Goal: Use online tool/utility

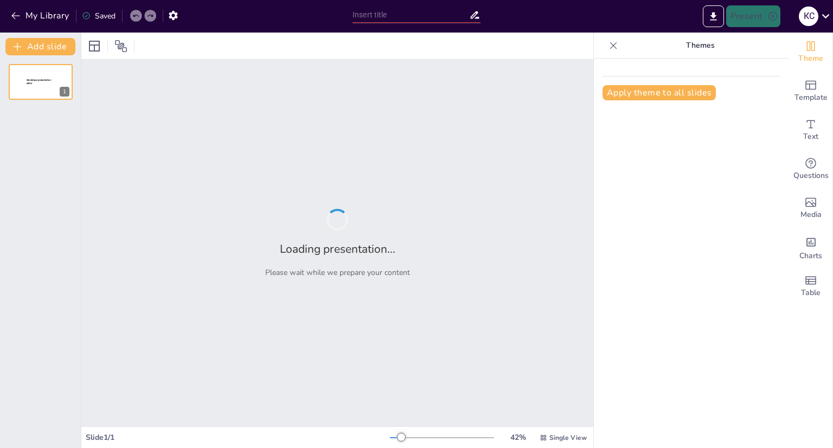
type input "Тірі организмдер үшін судың экологиялық маңызы"
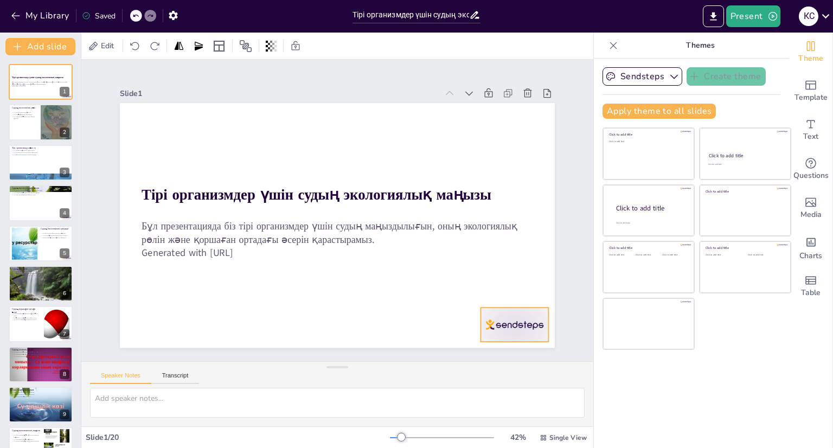
click at [453, 57] on div at bounding box center [432, 21] width 41 height 71
click at [418, 387] on div at bounding box center [405, 399] width 24 height 24
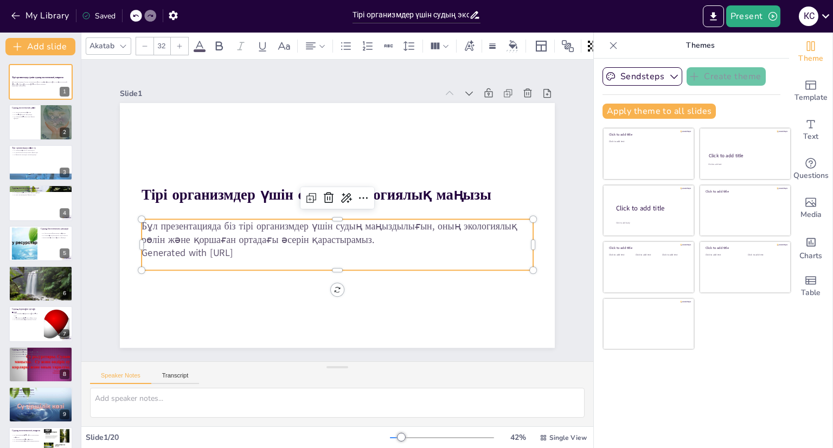
click at [261, 229] on p "Бұл презентацияда біз тірі организмдер үшін судың маңыздылығын, оның экологиялы…" at bounding box center [315, 215] width 108 height 388
click at [345, 198] on icon at bounding box center [350, 203] width 11 height 11
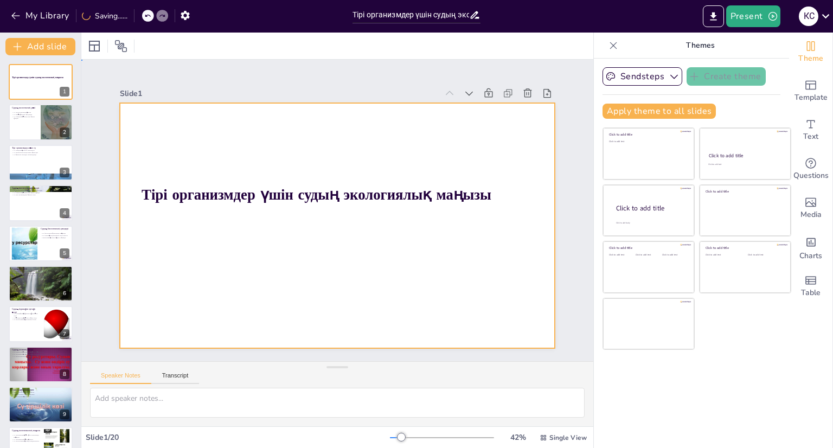
click at [443, 254] on div at bounding box center [339, 195] width 458 height 289
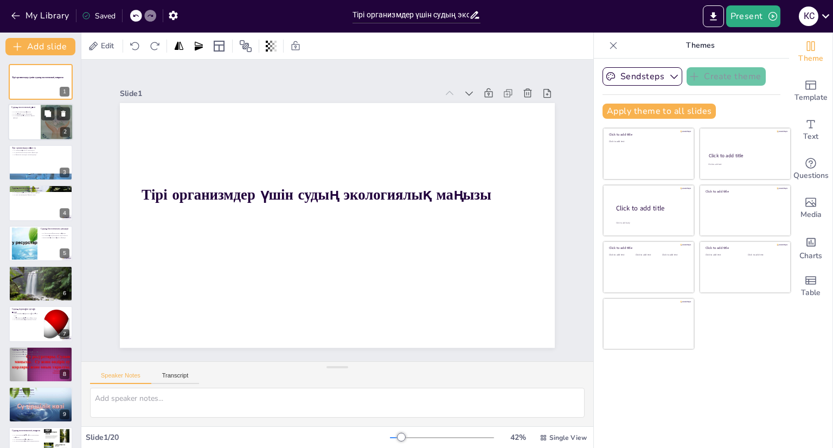
click at [44, 139] on div at bounding box center [57, 122] width 33 height 46
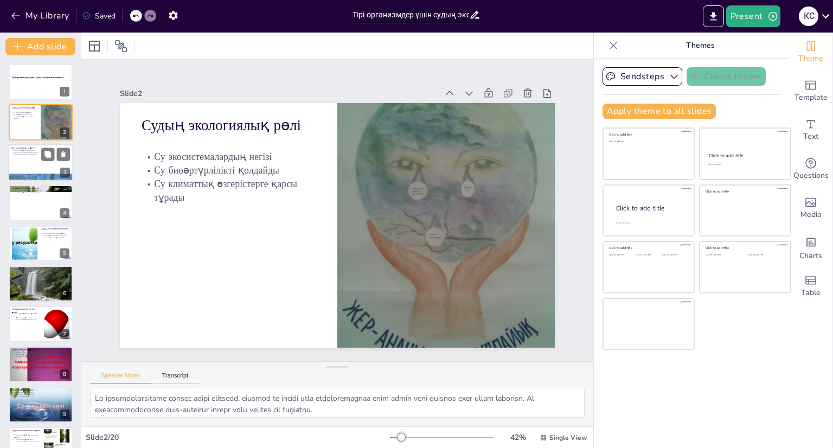
click at [39, 151] on p "Су метаболизм процестеріне қатысады" at bounding box center [40, 152] width 59 height 2
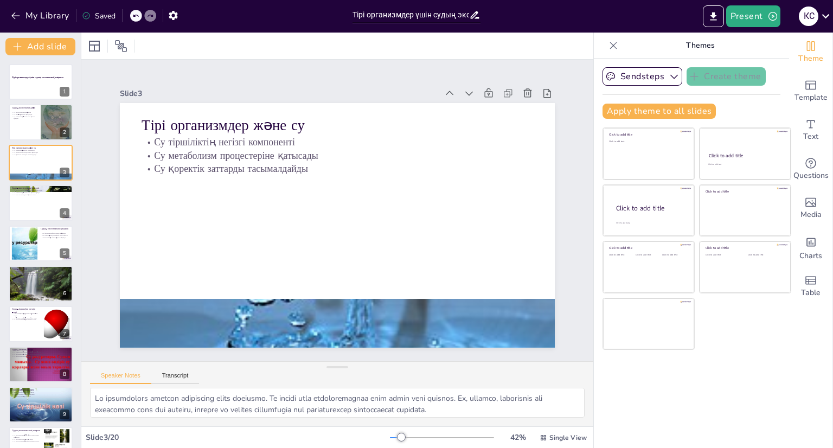
click at [33, 188] on p "Судың экосистемадағы әсері" at bounding box center [40, 188] width 59 height 3
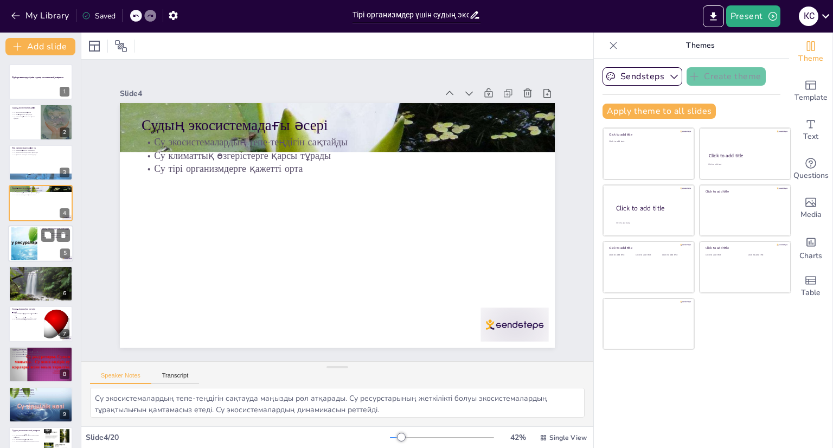
click at [29, 260] on div at bounding box center [40, 243] width 65 height 37
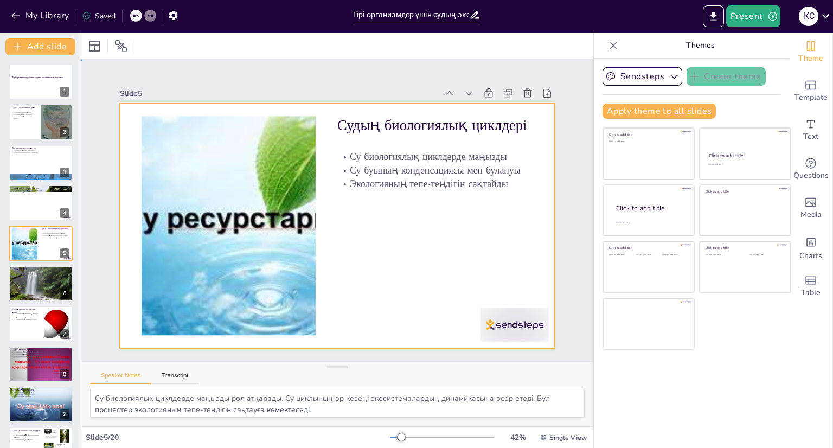
click at [125, 262] on div at bounding box center [327, 221] width 487 height 473
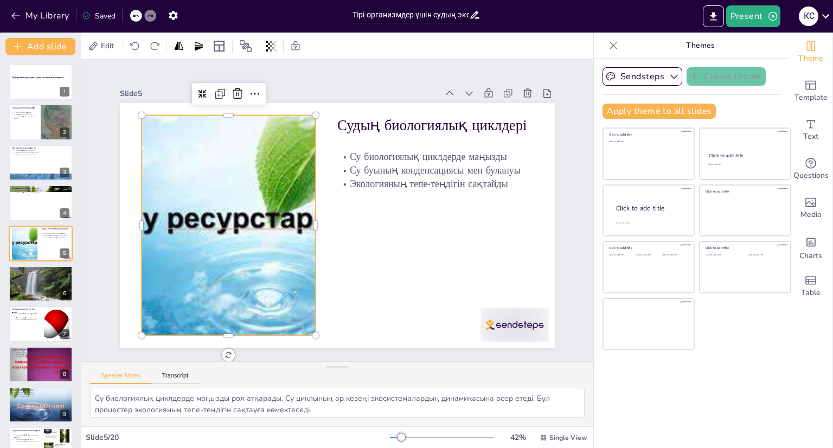
click at [144, 259] on div at bounding box center [232, 180] width 358 height 321
click at [50, 203] on div at bounding box center [40, 202] width 65 height 37
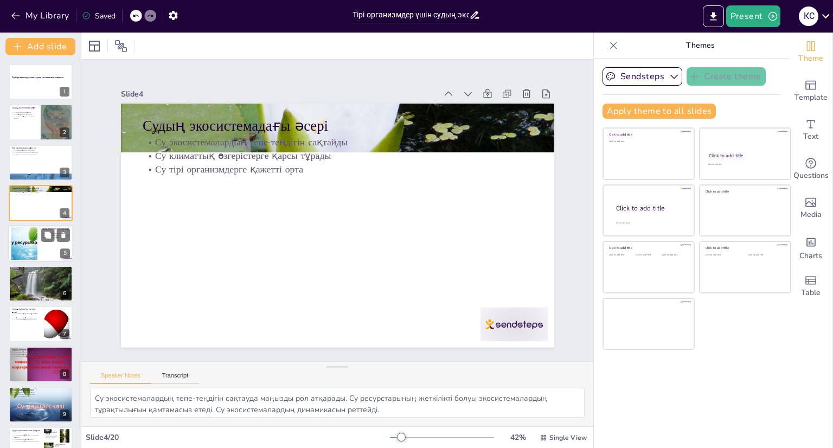
click at [44, 248] on div at bounding box center [40, 243] width 65 height 37
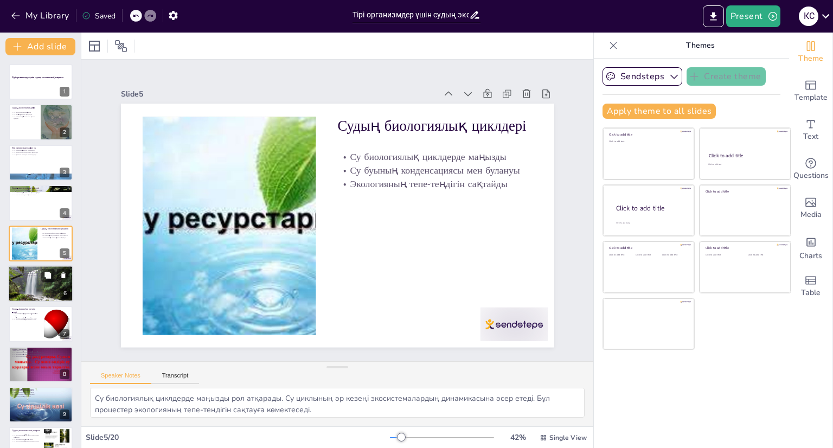
click at [50, 284] on div at bounding box center [40, 283] width 65 height 43
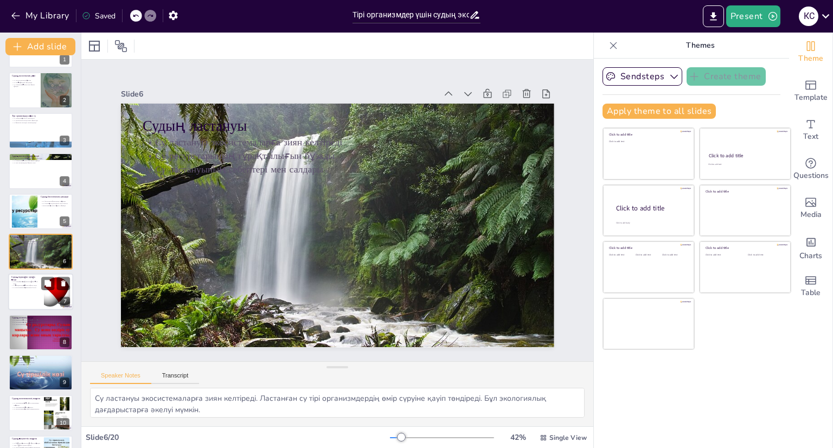
click at [52, 307] on div at bounding box center [57, 291] width 39 height 33
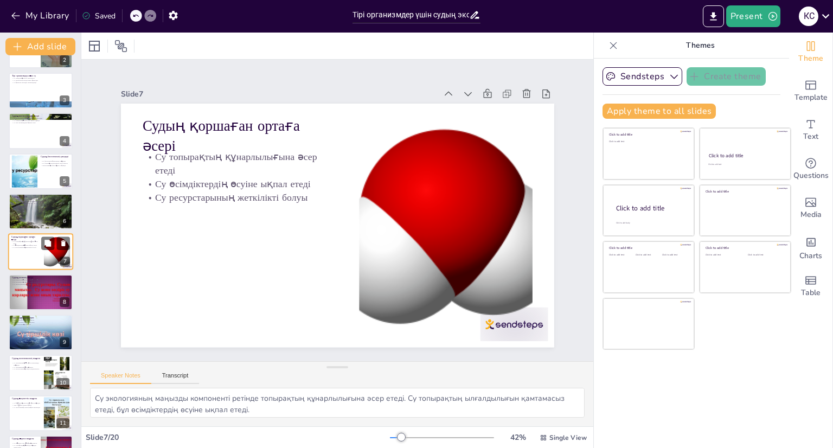
click at [52, 307] on div at bounding box center [41, 292] width 64 height 48
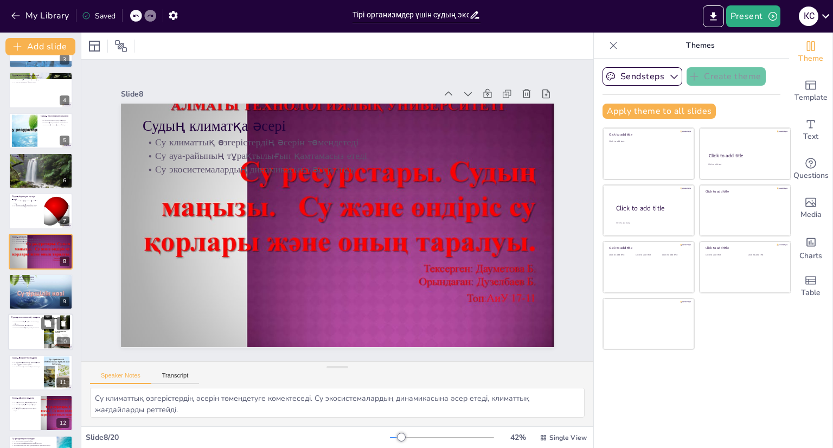
click at [57, 336] on div at bounding box center [57, 332] width 26 height 35
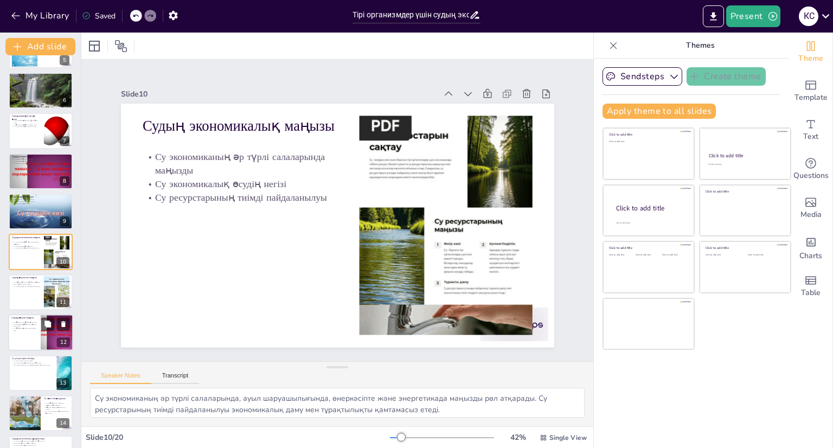
click at [57, 336] on div at bounding box center [57, 332] width 49 height 37
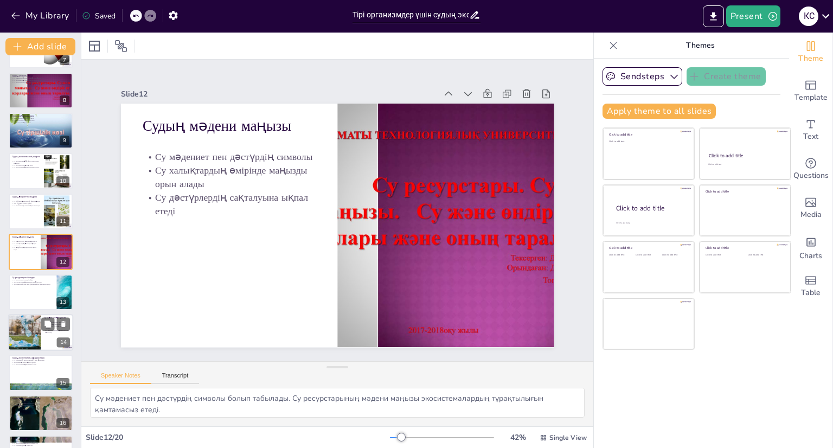
click at [57, 336] on div at bounding box center [40, 332] width 65 height 37
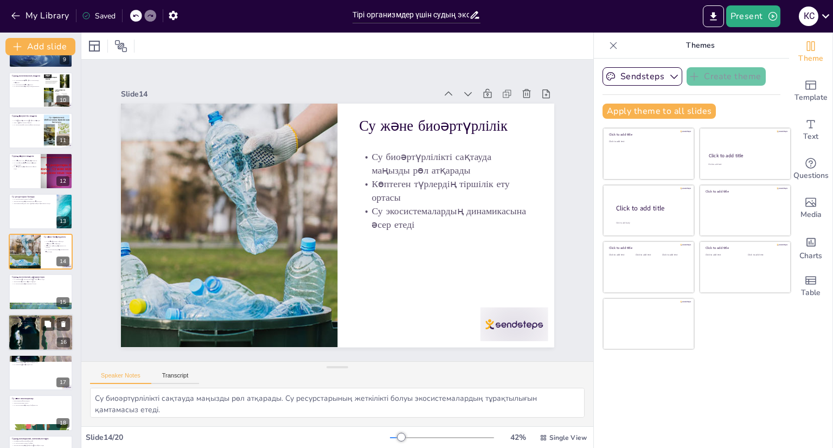
click at [57, 336] on div at bounding box center [40, 332] width 65 height 55
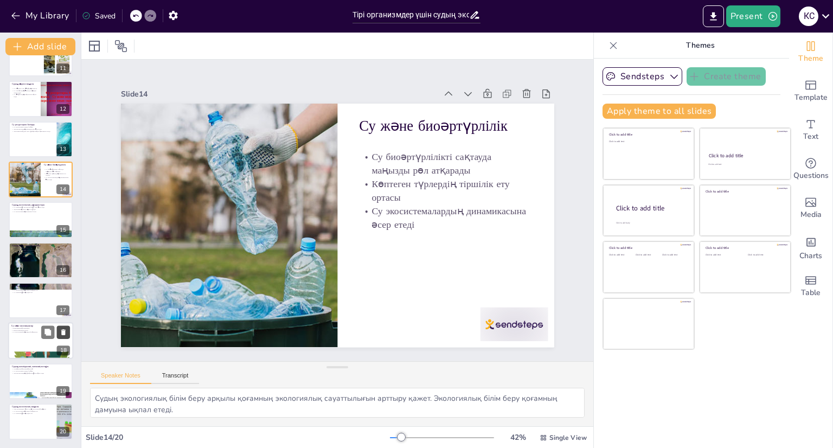
click at [57, 336] on button at bounding box center [63, 332] width 13 height 13
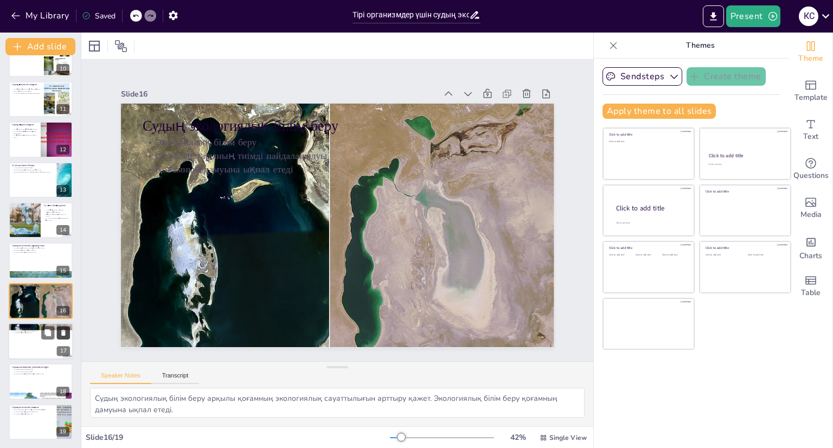
click at [57, 336] on button at bounding box center [63, 332] width 13 height 13
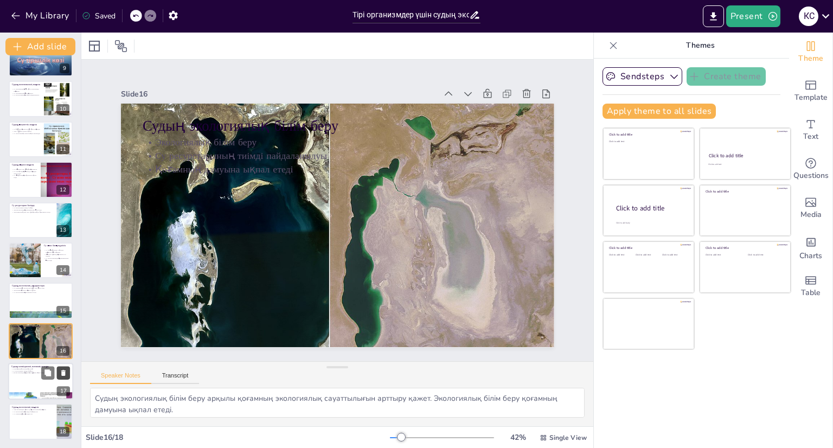
click at [57, 336] on button at bounding box center [62, 332] width 13 height 13
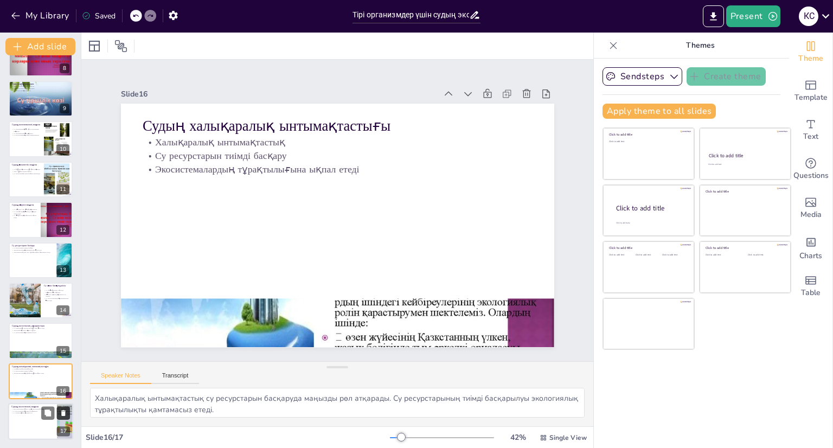
click at [57, 336] on button at bounding box center [62, 332] width 13 height 13
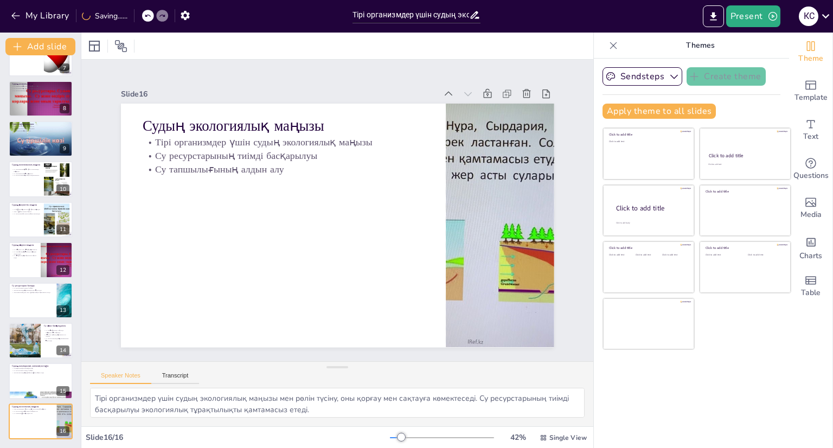
click at [57, 336] on button at bounding box center [62, 332] width 13 height 13
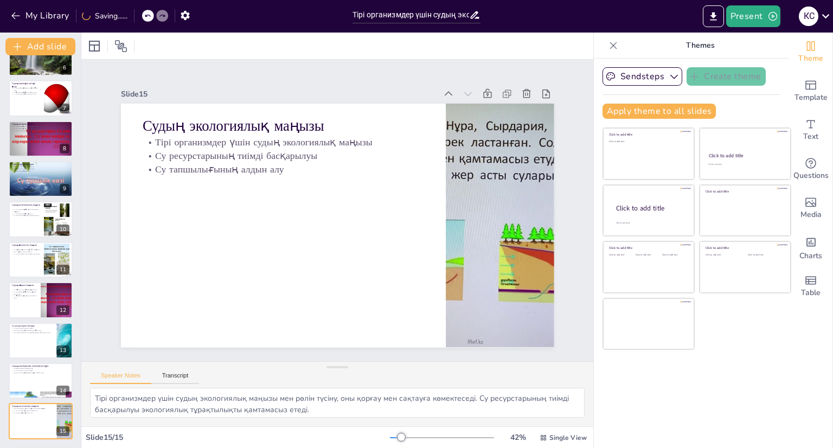
click at [57, 336] on button at bounding box center [62, 332] width 13 height 13
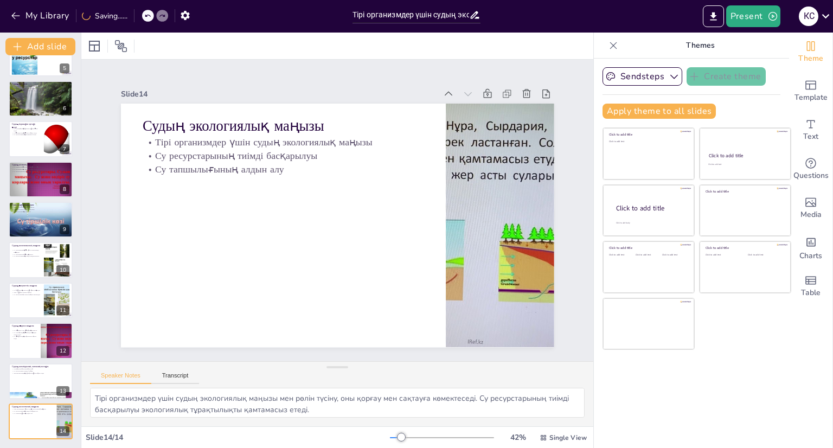
click at [57, 336] on button at bounding box center [62, 332] width 13 height 13
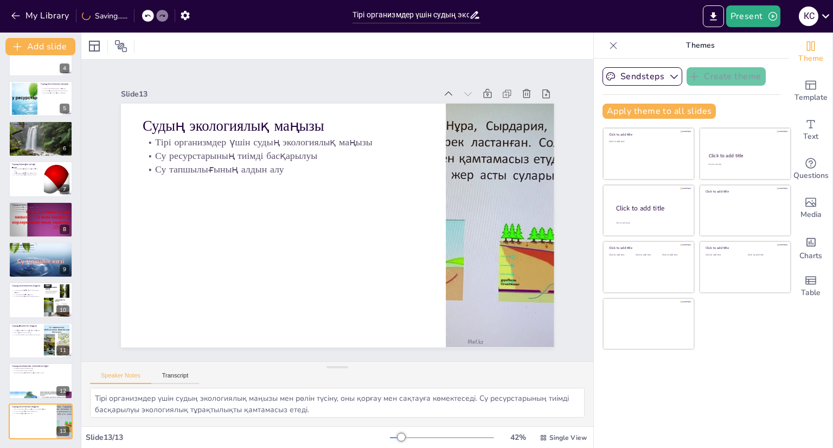
click at [57, 336] on button at bounding box center [62, 332] width 13 height 13
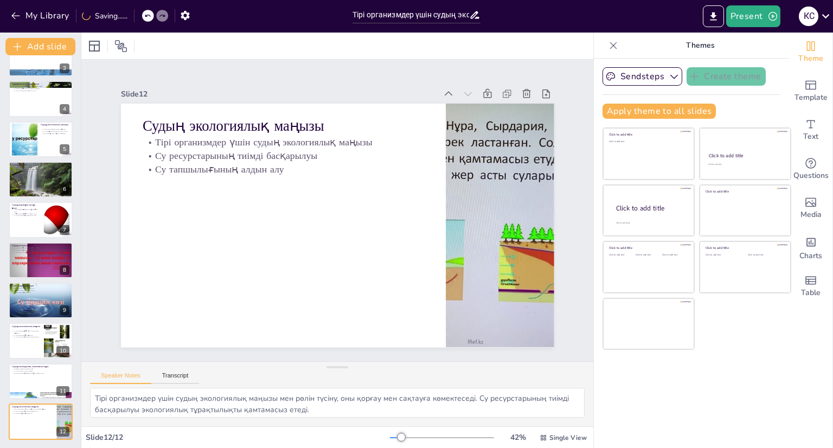
click at [57, 336] on button at bounding box center [62, 332] width 13 height 13
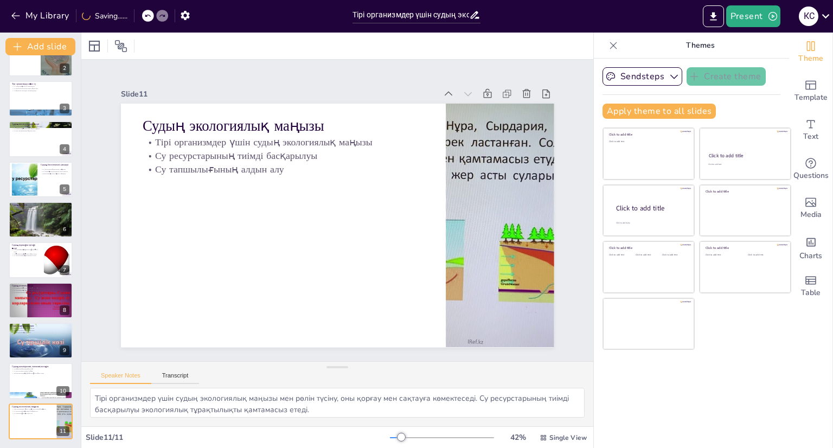
click at [57, 336] on button at bounding box center [62, 332] width 13 height 13
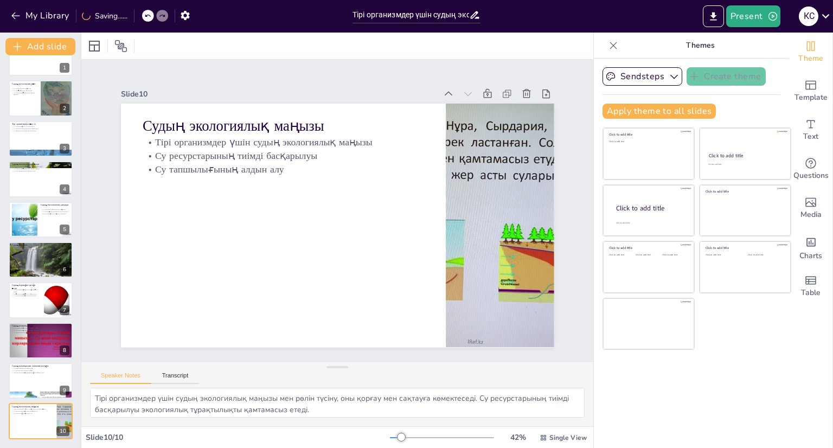
scroll to position [24, 0]
click at [57, 336] on button at bounding box center [62, 332] width 13 height 13
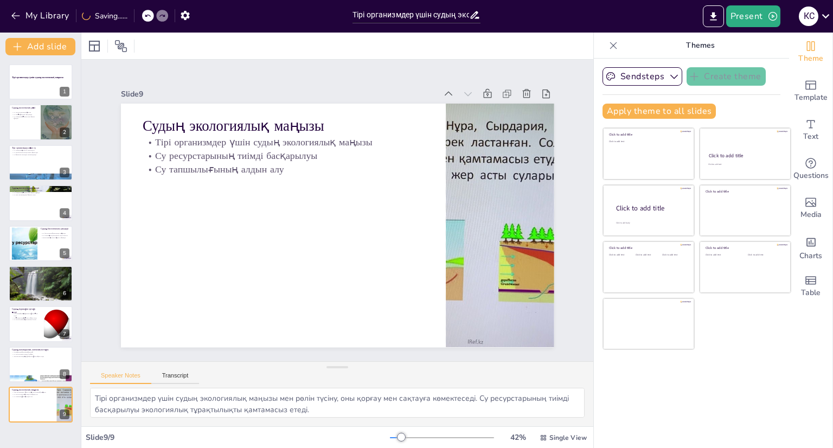
scroll to position [0, 0]
click at [57, 336] on div at bounding box center [56, 324] width 37 height 33
type textarea "Су экологияның маңызды компоненті ретінде топырақтың құнарлылығына әсер етеді. …"
